Goal: Task Accomplishment & Management: Use online tool/utility

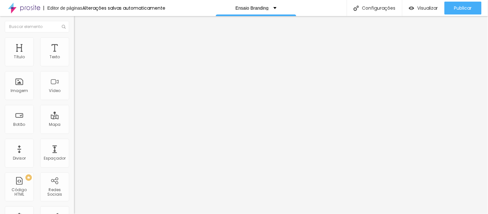
click at [78, 55] on font "Trocar imagem" at bounding box center [93, 52] width 31 height 5
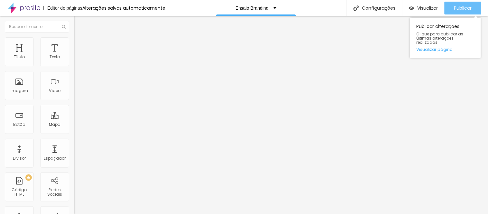
click at [465, 8] on font "Publicar" at bounding box center [464, 8] width 18 height 6
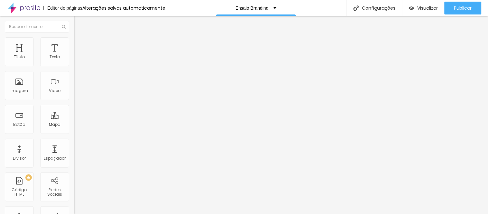
click at [78, 55] on font "Trocar imagem" at bounding box center [93, 52] width 31 height 5
click at [74, 55] on span "Trocar imagem" at bounding box center [91, 52] width 35 height 5
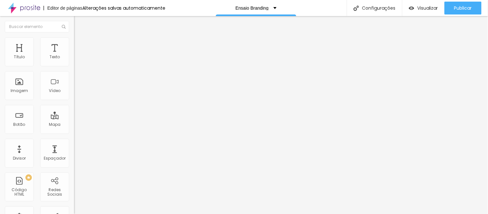
click at [80, 44] on font "Avançado" at bounding box center [90, 41] width 21 height 5
click at [80, 38] on font "Estilo" at bounding box center [85, 35] width 10 height 5
click at [74, 42] on li "Avançado" at bounding box center [111, 40] width 74 height 6
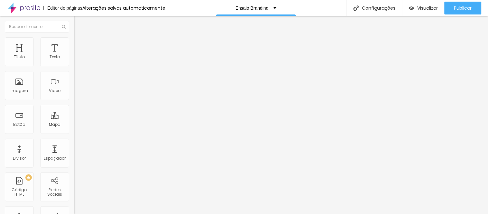
click at [74, 42] on li "Avançado" at bounding box center [111, 40] width 74 height 6
click at [74, 40] on li "Avançado" at bounding box center [111, 40] width 74 height 6
paste input "https://www.andressaramos.com/portfolio/branding/1521567-andressa-oliveira"
type input "https://www.andressaramos.com/portfolio/branding/1521567-andressa-oliveira"
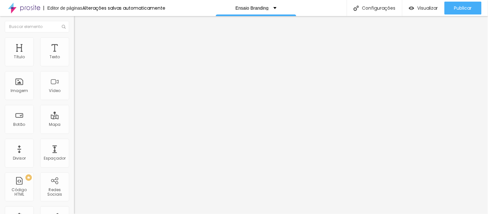
click at [74, 37] on li "Estilo" at bounding box center [111, 34] width 74 height 6
click at [78, 55] on font "Trocar imagem" at bounding box center [93, 52] width 31 height 5
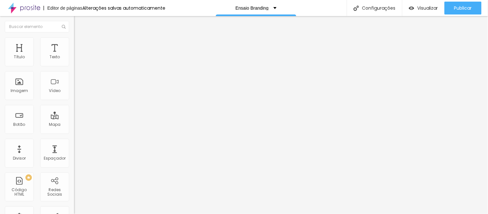
click at [78, 55] on font "Trocar imagem" at bounding box center [93, 52] width 31 height 5
click at [74, 37] on img at bounding box center [77, 40] width 6 height 6
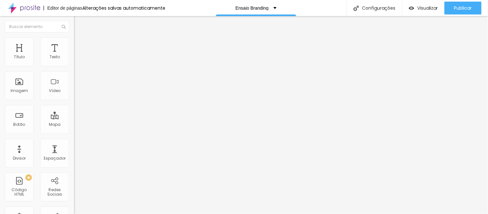
paste input "https://www.andressaramos.com/portfolio/branding/1521573-tatiane-alves-personal…"
type input "https://www.andressaramos.com/portfolio/branding/1521573-tatiane-alves-personal…"
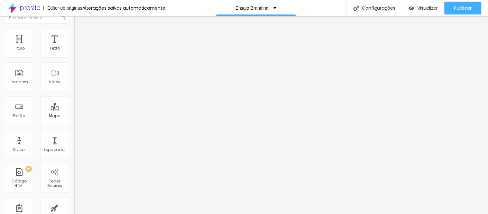
scroll to position [0, 0]
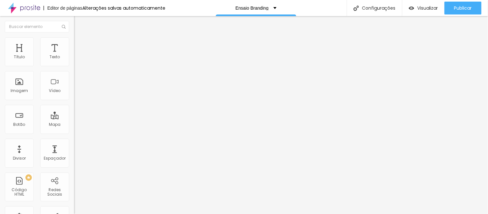
click at [80, 38] on font "Estilo" at bounding box center [85, 35] width 10 height 5
click at [74, 39] on li "Avançado" at bounding box center [111, 40] width 74 height 6
click at [78, 55] on font "Trocar imagem" at bounding box center [93, 52] width 31 height 5
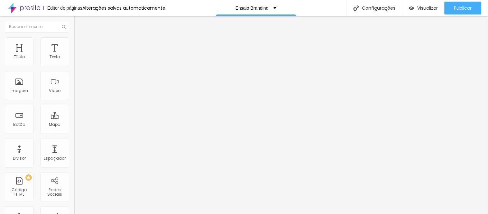
scroll to position [0, 0]
click at [78, 55] on font "Trocar imagem" at bounding box center [93, 52] width 31 height 5
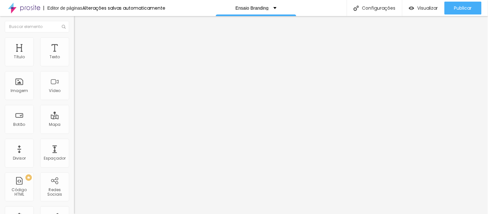
click at [74, 42] on li "Avançado" at bounding box center [111, 40] width 74 height 6
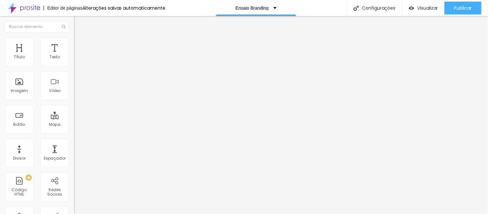
paste input "https://www.andressaramos.com/portfolio"
type input "https://www.andressaramos.com/portfolio"
click at [74, 41] on li "Avançado" at bounding box center [111, 40] width 74 height 6
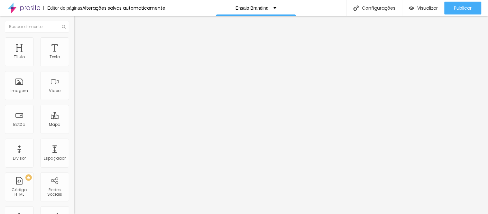
drag, startPoint x: 52, startPoint y: 98, endPoint x: 60, endPoint y: 98, distance: 7.8
click at [74, 99] on div "10 Espaço de cima 10 Espaço de baixo ID HTML https://www.andressaramos.com/port…" at bounding box center [111, 179] width 74 height 271
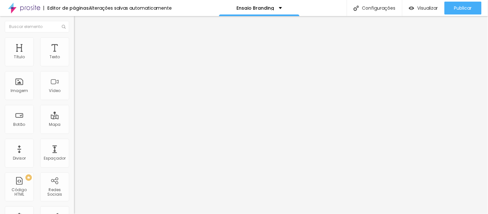
click at [78, 55] on font "Trocar imagem" at bounding box center [93, 52] width 31 height 5
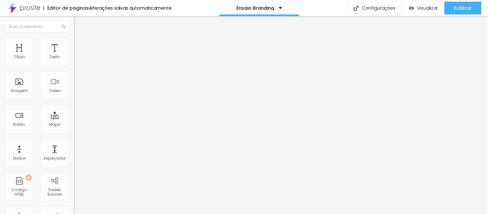
click at [74, 41] on li "Avançado" at bounding box center [111, 40] width 74 height 6
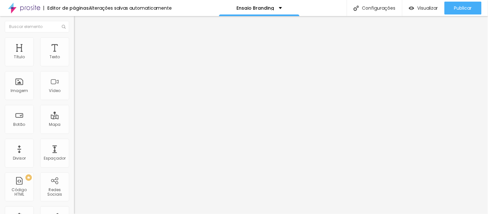
paste input "https://www.andressaramos.com/portfolio/ensaio-casal/1565509-sem-titulo"
type input "https://www.andressaramos.com/portfolio/ensaio-casal/1565509-sem-titulo"
click at [78, 55] on font "Trocar imagem" at bounding box center [93, 52] width 31 height 5
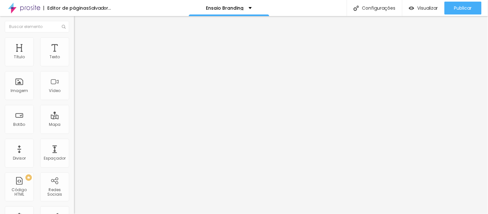
click at [78, 55] on font "Trocar imagem" at bounding box center [93, 52] width 31 height 5
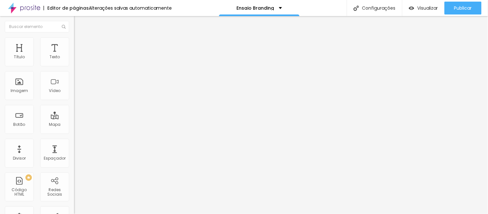
click at [78, 55] on font "Trocar imagem" at bounding box center [93, 52] width 31 height 5
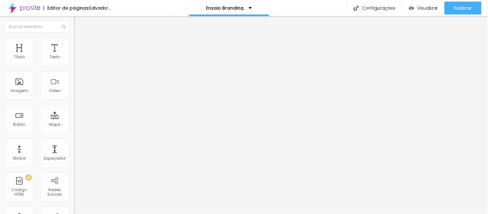
click at [74, 55] on span "Trocar imagem" at bounding box center [91, 52] width 35 height 5
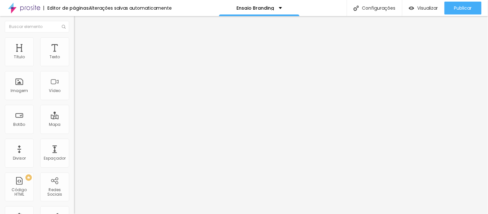
click at [74, 40] on img at bounding box center [77, 40] width 6 height 6
drag, startPoint x: 35, startPoint y: 98, endPoint x: 63, endPoint y: 98, distance: 27.7
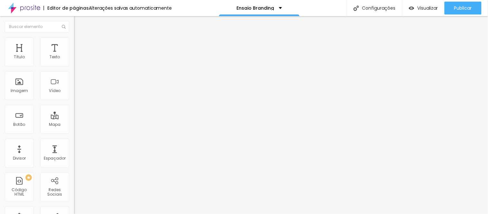
click at [74, 39] on img at bounding box center [77, 40] width 6 height 6
click at [74, 37] on li "Avançado" at bounding box center [111, 40] width 74 height 6
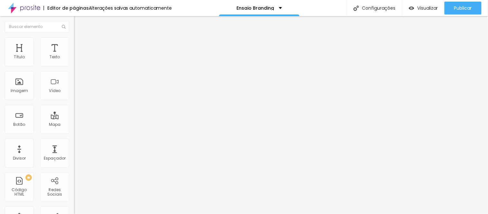
scroll to position [0, 31]
drag, startPoint x: 56, startPoint y: 97, endPoint x: 70, endPoint y: 98, distance: 13.9
click at [70, 98] on div "Título Texto Imagem Vídeo Botão Mapa Divisor Espaçador PREMIUM Código HTML Rede…" at bounding box center [37, 115] width 74 height 198
drag, startPoint x: 50, startPoint y: 97, endPoint x: 62, endPoint y: 97, distance: 11.9
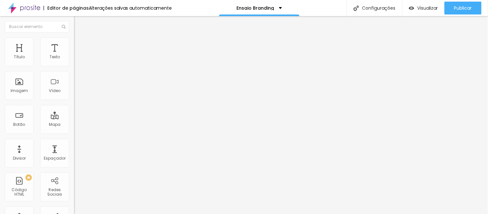
click at [74, 40] on img at bounding box center [77, 40] width 6 height 6
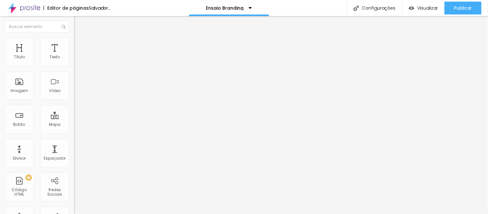
click at [74, 44] on li "Avançado" at bounding box center [111, 40] width 74 height 6
paste input "https://www.andressaramos.com/portfolio/branding/1565515-andressa-jacomo"
type input "https://www.andressaramos.com/portfolio/branding/1565515-andressa-jacomo"
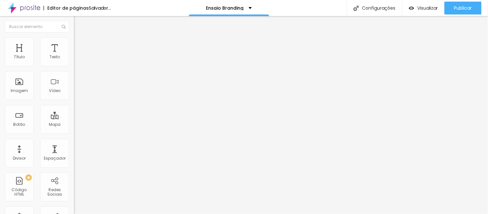
scroll to position [0, 104]
drag, startPoint x: 37, startPoint y: 121, endPoint x: 68, endPoint y: 124, distance: 30.7
click at [74, 124] on div "10 Espaço de cima 10 Espaço de baixo ID HTML Classes Html https://www.andressar…" at bounding box center [111, 179] width 74 height 271
click at [74, 44] on li "Avançado" at bounding box center [111, 40] width 74 height 6
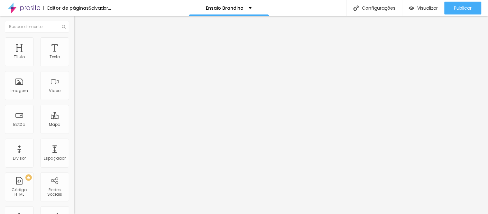
drag, startPoint x: 43, startPoint y: 120, endPoint x: 65, endPoint y: 120, distance: 21.9
click at [74, 120] on div "10 Espaço de cima 10 Espaço de baixo ID HTML Classes Html https://www.andressar…" at bounding box center [111, 179] width 74 height 271
click at [74, 135] on div "10 Espaço de baixo" at bounding box center [111, 180] width 74 height 91
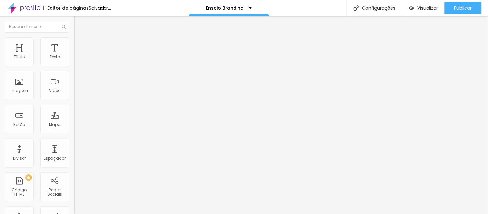
scroll to position [0, 0]
click at [74, 37] on img at bounding box center [77, 40] width 6 height 6
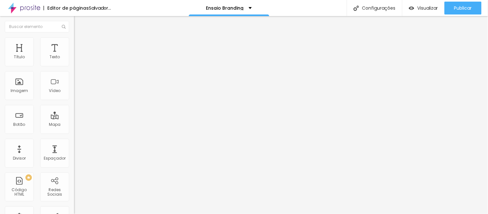
paste input "branding/1565509-bete_gusson_especialista_recursos_humanos"
type input "https://www.andressaramos.com/portfolio/branding/1565509-bete_gusson_especialis…"
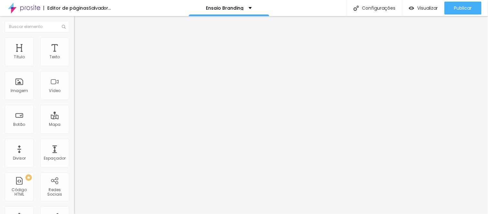
scroll to position [0, 163]
click at [74, 39] on img at bounding box center [77, 40] width 6 height 6
paste input "https://www.andressaramos.com/portfolio/branding/1565566-daniela-lapa-e-everton…"
type input "https://www.andressaramos.com/portfolio/branding/1565566-daniela-lapa-e-everton…"
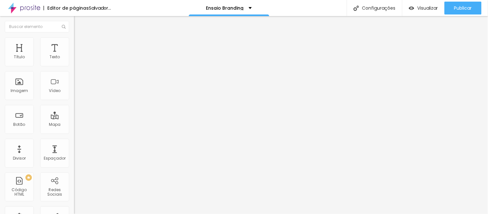
scroll to position [0, 136]
click at [80, 44] on font "Avançado" at bounding box center [90, 41] width 21 height 5
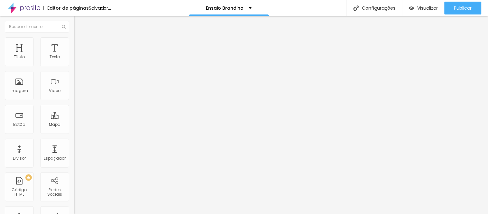
drag, startPoint x: 47, startPoint y: 44, endPoint x: 48, endPoint y: 47, distance: 3.7
click at [80, 44] on font "Avançado" at bounding box center [90, 41] width 21 height 5
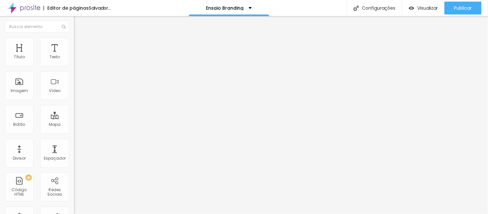
paste input "/branding/1521699-yasmin_della"
type input "https://www.andressaramos.com/portfolio/branding/1521699-yasmin_della"
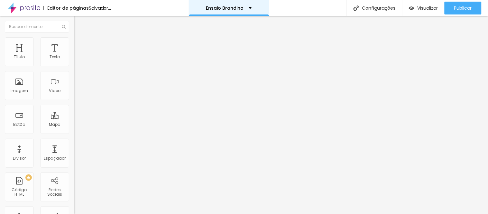
scroll to position [0, 0]
click at [74, 43] on li "Avançado" at bounding box center [111, 40] width 74 height 6
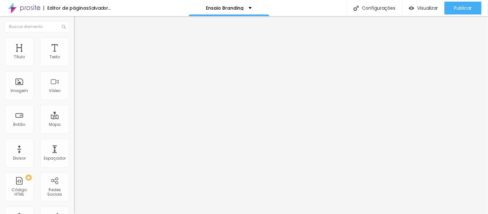
scroll to position [0, 126]
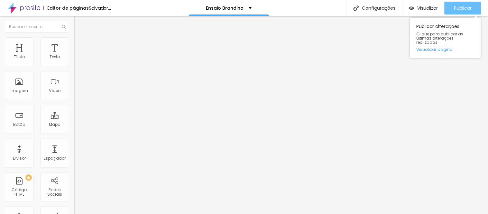
click at [454, 8] on button "Publicar" at bounding box center [463, 8] width 37 height 13
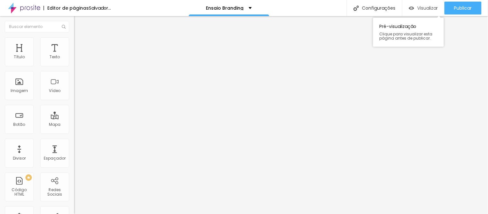
click at [430, 13] on div "Visualizar" at bounding box center [423, 8] width 29 height 13
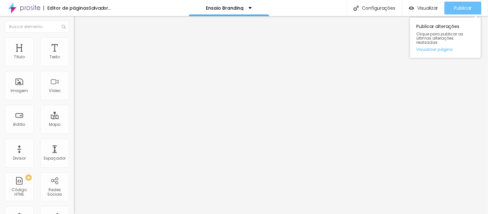
click at [472, 9] on button "Publicar" at bounding box center [463, 8] width 37 height 13
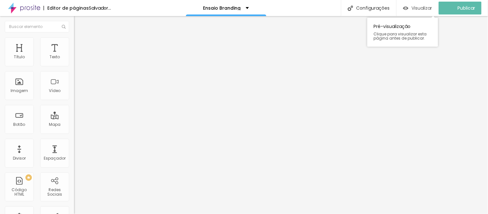
click at [424, 8] on font "Visualizar" at bounding box center [422, 8] width 21 height 6
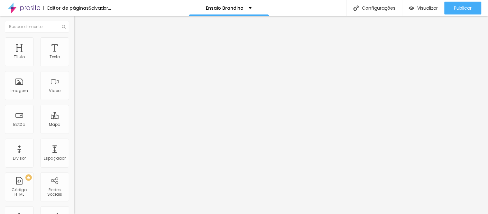
click at [74, 41] on img at bounding box center [77, 40] width 6 height 6
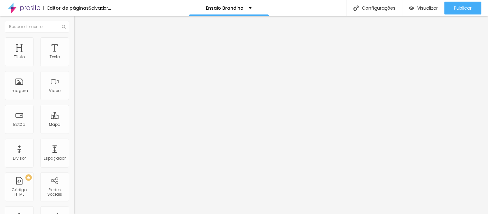
click at [266, 4] on div "Ensaio Branding" at bounding box center [229, 8] width 80 height 16
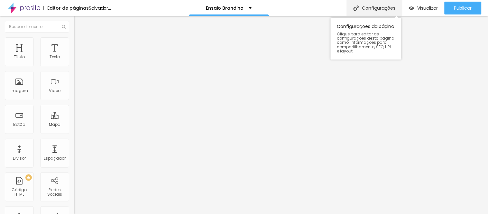
click at [376, 2] on div "Configurações" at bounding box center [374, 8] width 55 height 16
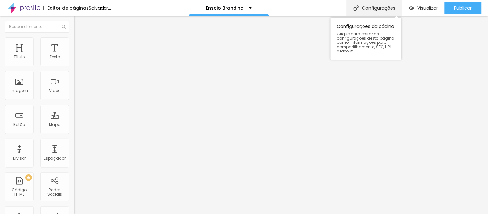
click at [384, 9] on font "Configurações" at bounding box center [378, 8] width 33 height 6
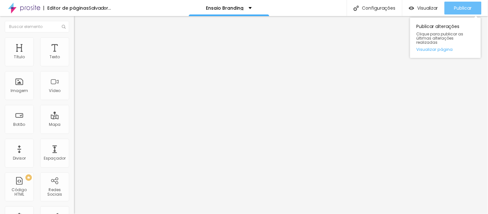
click at [453, 6] on button "Publicar" at bounding box center [463, 8] width 37 height 13
click at [438, 46] on font "Visualizar página" at bounding box center [435, 49] width 36 height 6
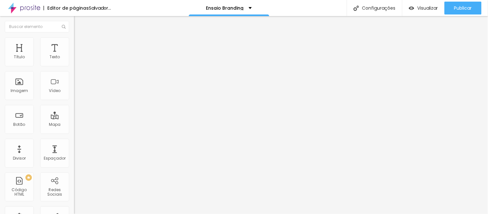
click at [102, 9] on font "Salvador..." at bounding box center [100, 8] width 22 height 6
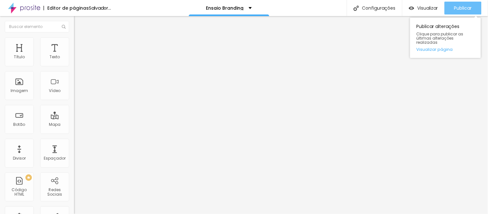
click at [469, 10] on font "Publicar" at bounding box center [464, 8] width 18 height 6
click at [437, 46] on font "Visualizar página" at bounding box center [435, 49] width 36 height 6
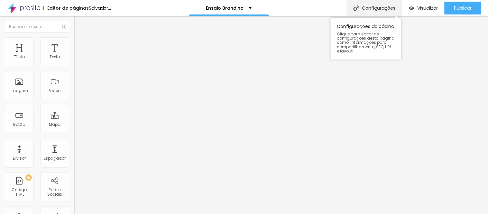
click at [367, 10] on font "Configurações" at bounding box center [378, 8] width 33 height 6
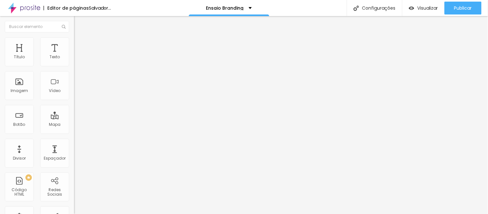
click at [101, 6] on font "Salvador..." at bounding box center [100, 8] width 22 height 6
click at [423, 5] on font "Visualizar" at bounding box center [428, 8] width 21 height 6
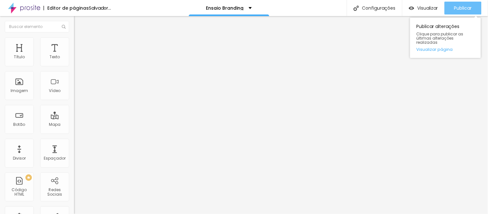
click at [461, 5] on font "Publicar" at bounding box center [464, 8] width 18 height 6
click at [436, 47] on font "Visualizar página" at bounding box center [435, 49] width 36 height 6
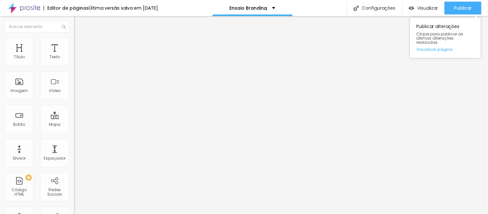
click at [452, 1] on div "Publicar Publicar alterações Clique para publicar as últimas alterações realiza…" at bounding box center [463, 8] width 37 height 16
click at [458, 6] on font "Publicar" at bounding box center [464, 8] width 18 height 6
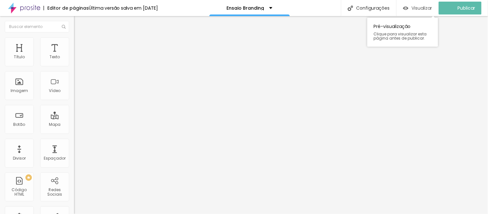
click at [425, 6] on font "Visualizar" at bounding box center [422, 8] width 21 height 6
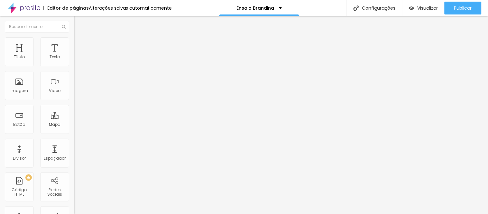
click at [74, 41] on img at bounding box center [77, 40] width 6 height 6
drag, startPoint x: 43, startPoint y: 98, endPoint x: 38, endPoint y: 95, distance: 6.1
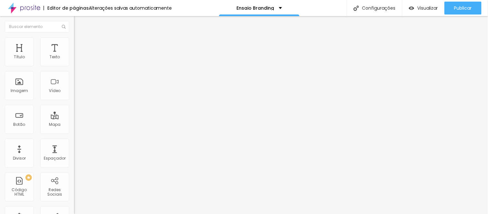
drag, startPoint x: 40, startPoint y: 98, endPoint x: 65, endPoint y: 98, distance: 25.4
click at [74, 98] on div "10 Espaço de cima 10 Espaço de baixo ID HTML https://www.andressaramos.com/port…" at bounding box center [111, 179] width 74 height 271
click at [74, 40] on img at bounding box center [77, 40] width 6 height 6
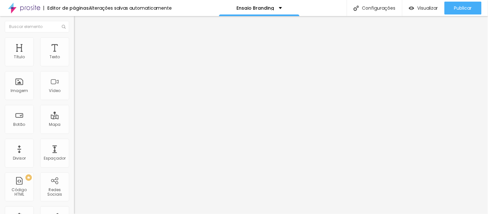
scroll to position [0, 31]
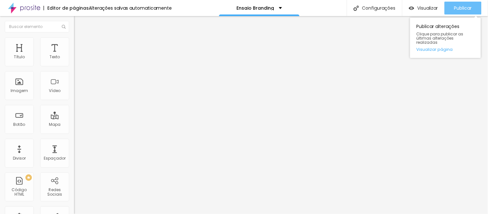
click at [470, 8] on font "Publicar" at bounding box center [464, 8] width 18 height 6
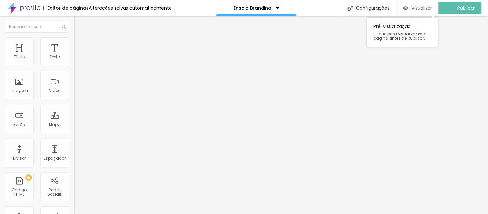
click at [425, 7] on font "Visualizar" at bounding box center [422, 8] width 21 height 6
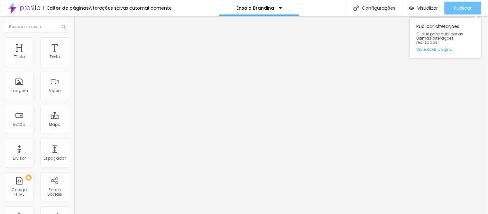
click at [457, 7] on font "Publicar" at bounding box center [464, 8] width 18 height 6
click at [475, 10] on button "Publicar" at bounding box center [463, 8] width 37 height 13
click at [479, 5] on button "Publicar" at bounding box center [463, 8] width 37 height 13
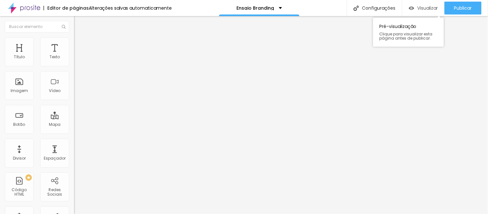
click at [425, 7] on font "Visualizar" at bounding box center [428, 8] width 21 height 6
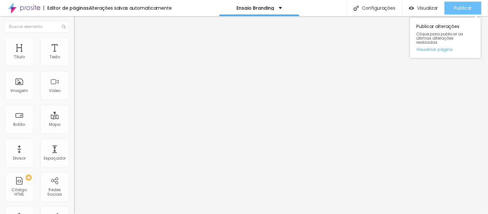
click at [461, 8] on font "Publicar" at bounding box center [464, 8] width 18 height 6
click at [465, 7] on font "Publicar" at bounding box center [464, 8] width 18 height 6
click at [466, 7] on font "Publicar" at bounding box center [464, 8] width 18 height 6
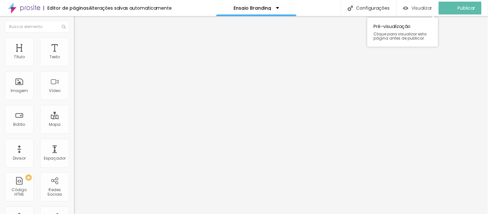
click at [426, 12] on div "Visualizar" at bounding box center [417, 8] width 29 height 13
